Goal: Transaction & Acquisition: Purchase product/service

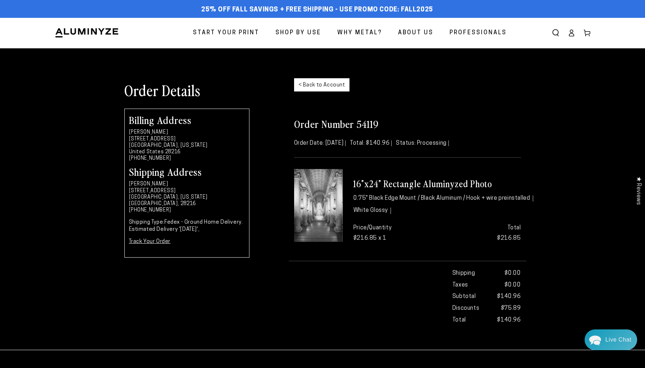
click at [573, 34] on icon at bounding box center [571, 35] width 5 height 3
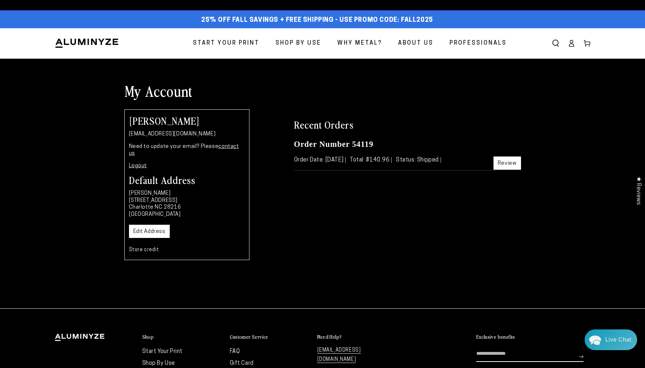
click at [229, 44] on div "Close dialog Get 35% Off + Free Shipping on Your First Order! Plus, enjoy early…" at bounding box center [322, 184] width 645 height 368
click at [229, 44] on span "Start Your Print" at bounding box center [226, 43] width 67 height 10
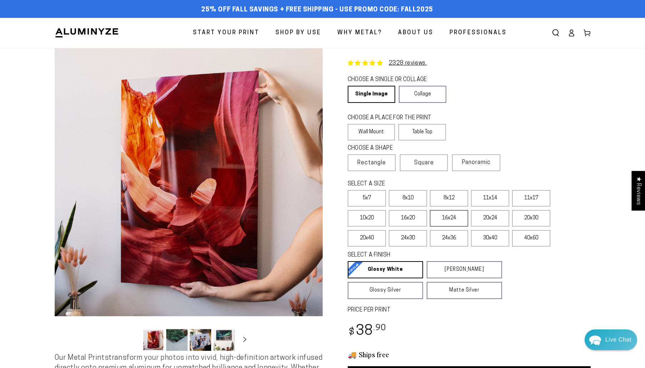
click at [450, 221] on label "16x24" at bounding box center [449, 218] width 38 height 16
click at [427, 90] on link "Collage" at bounding box center [423, 94] width 48 height 17
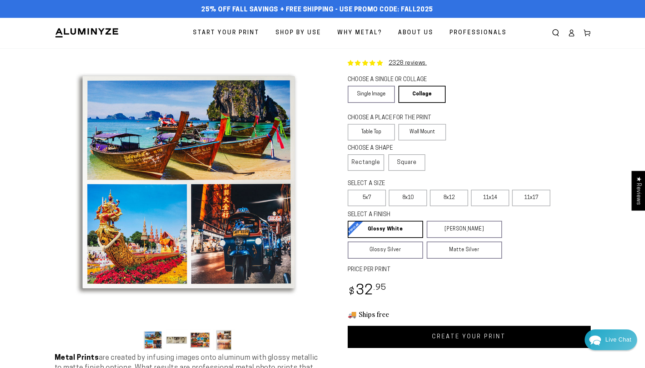
click at [198, 334] on button "Load image 3 in gallery view" at bounding box center [200, 340] width 21 height 22
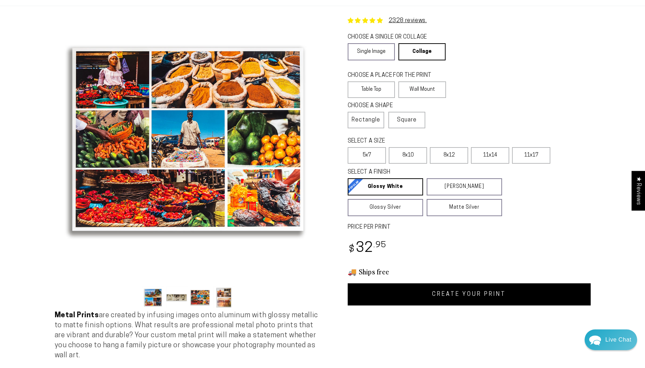
scroll to position [50, 0]
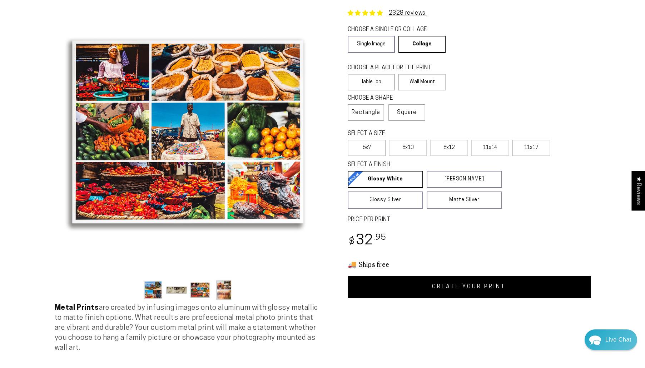
click at [227, 282] on button "Load image 4 in gallery view" at bounding box center [223, 290] width 21 height 22
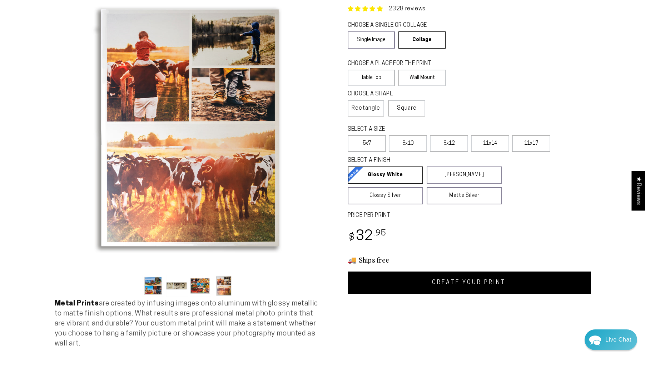
scroll to position [39, 0]
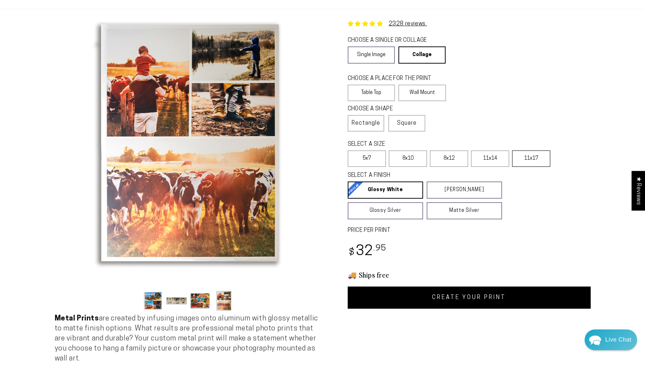
click at [533, 160] on label "11x17" at bounding box center [531, 159] width 38 height 16
click at [420, 90] on label "Wall Mount" at bounding box center [423, 93] width 48 height 16
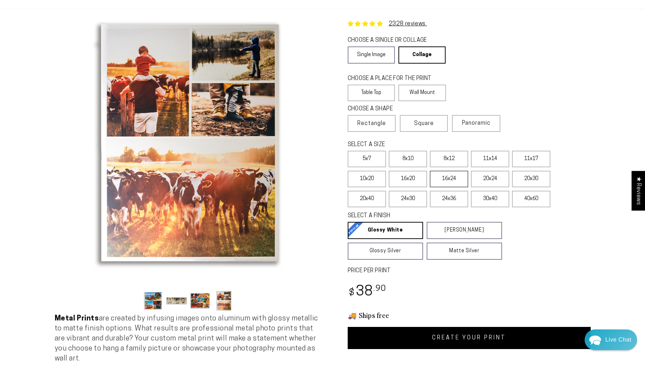
click at [452, 181] on label "16x24" at bounding box center [449, 179] width 38 height 16
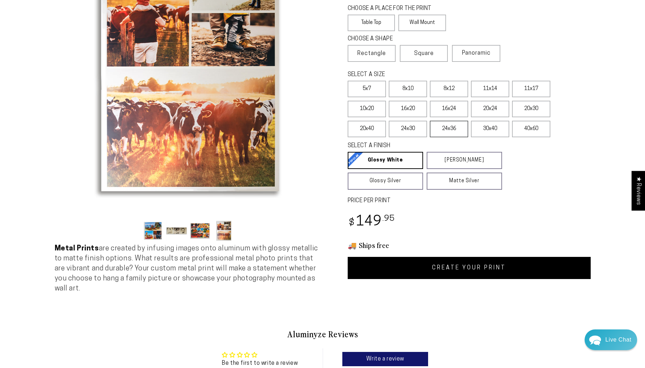
scroll to position [131, 0]
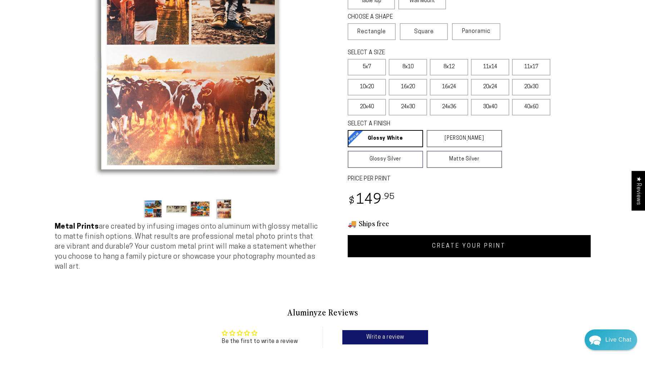
click at [176, 207] on button "Load image 2 in gallery view" at bounding box center [176, 209] width 21 height 22
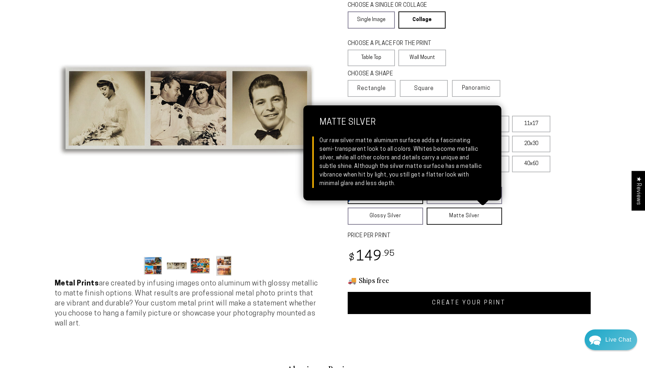
scroll to position [94, 0]
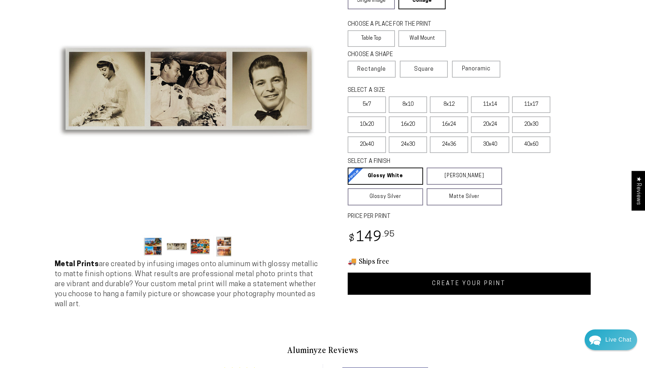
click at [455, 287] on link "CREATE YOUR PRINT" at bounding box center [469, 284] width 243 height 22
